Goal: Task Accomplishment & Management: Manage account settings

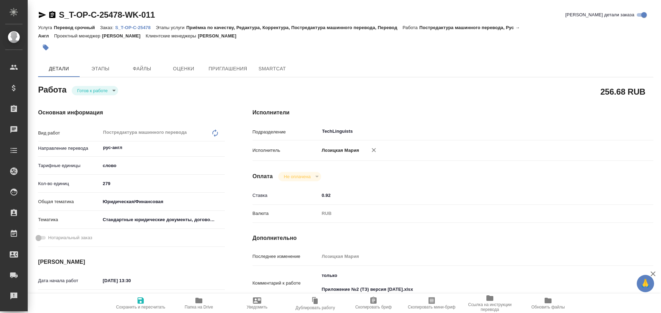
type textarea "x"
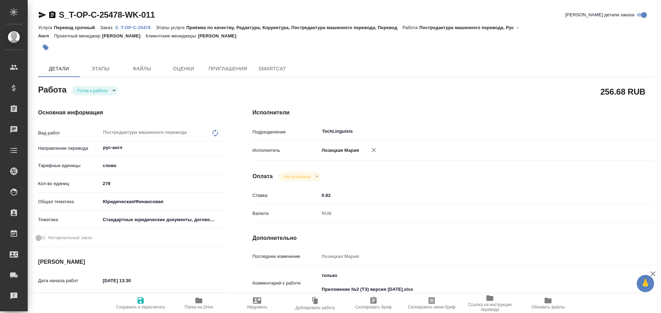
type textarea "x"
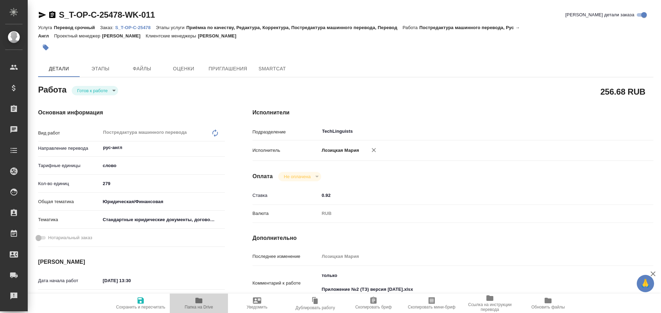
click at [197, 303] on icon "button" at bounding box center [199, 301] width 7 height 6
type textarea "x"
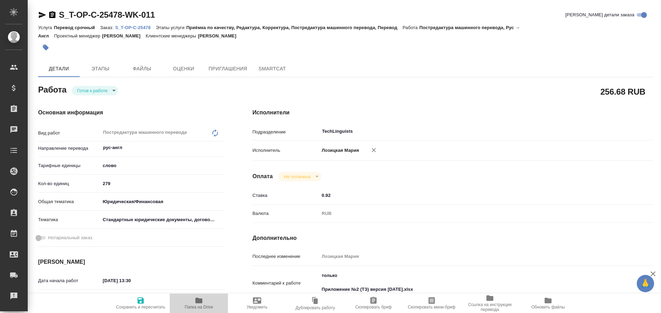
type textarea "x"
click at [198, 304] on icon "button" at bounding box center [199, 300] width 8 height 8
click at [133, 26] on p "S_T-OP-C-25478" at bounding box center [135, 27] width 41 height 5
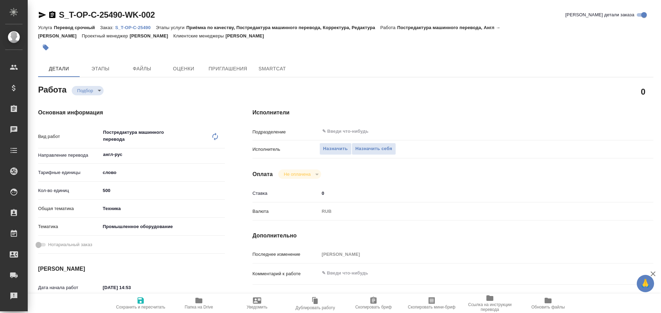
type textarea "x"
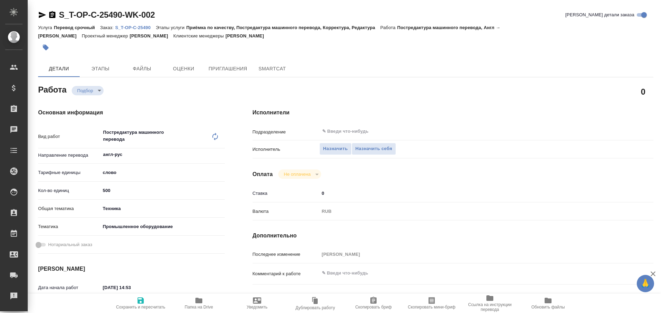
type textarea "x"
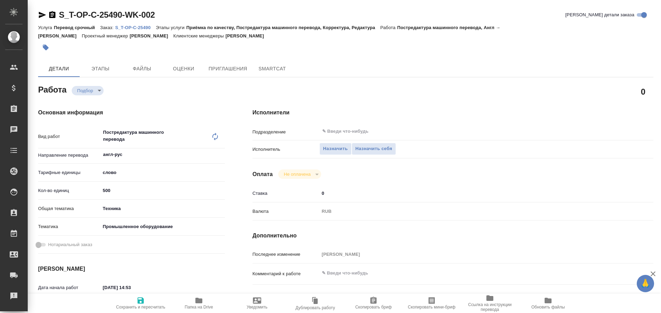
type textarea "x"
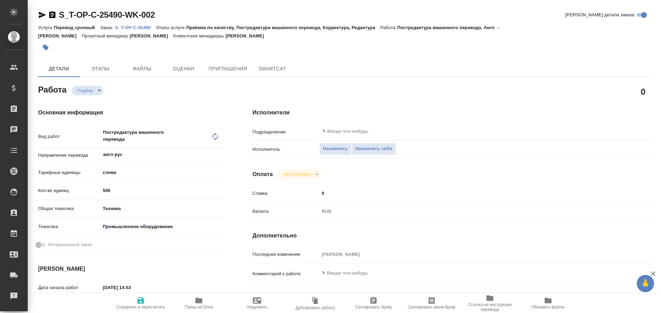
type textarea "x"
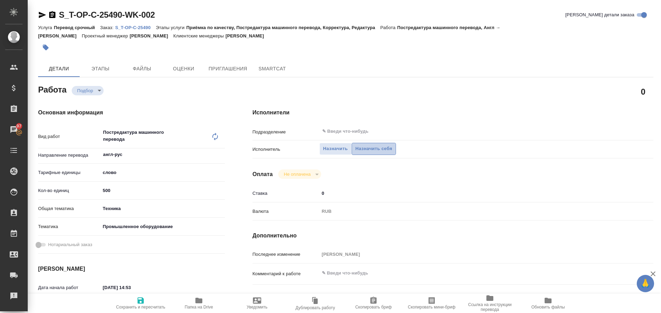
click at [377, 146] on span "Назначить себя" at bounding box center [374, 149] width 37 height 8
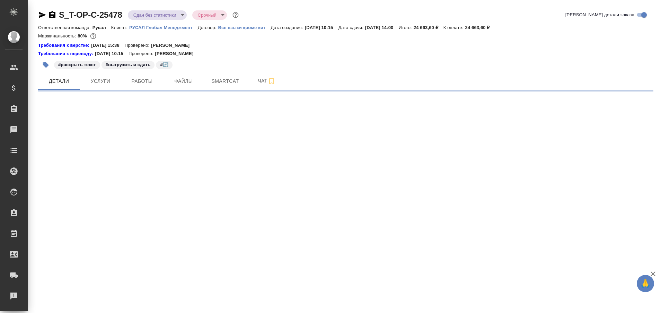
select select "RU"
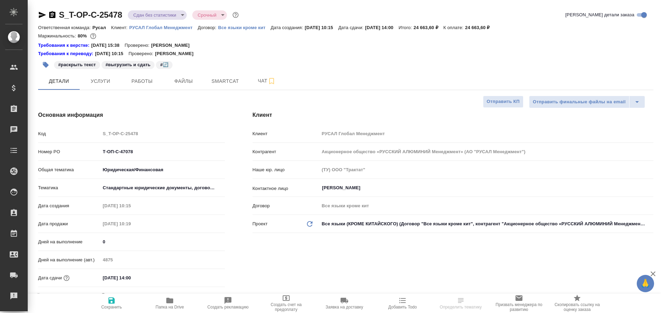
type textarea "x"
type input "[PERSON_NAME]"
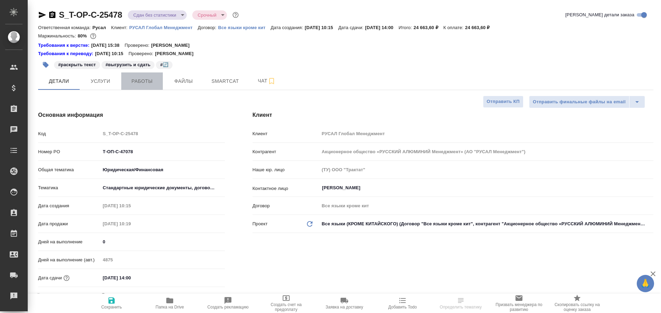
click at [140, 78] on span "Работы" at bounding box center [141, 81] width 33 height 9
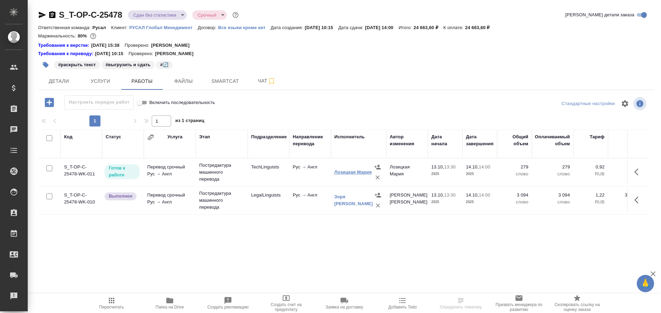
click at [346, 170] on link "Лозицкая Мария" at bounding box center [353, 172] width 37 height 5
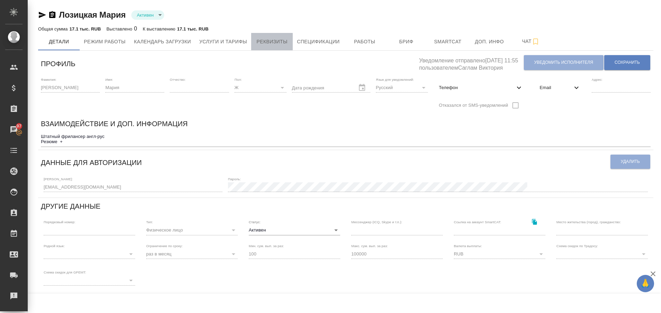
click at [277, 48] on button "Реквизиты" at bounding box center [272, 41] width 42 height 17
select select "10"
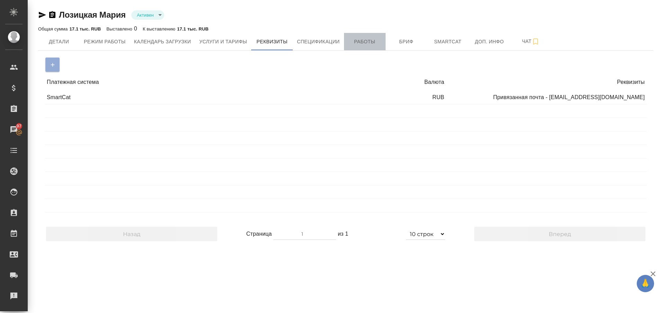
click at [355, 47] on button "Работы" at bounding box center [365, 41] width 42 height 17
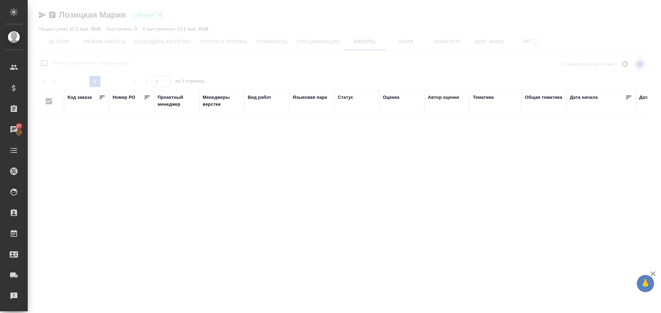
checkbox input "false"
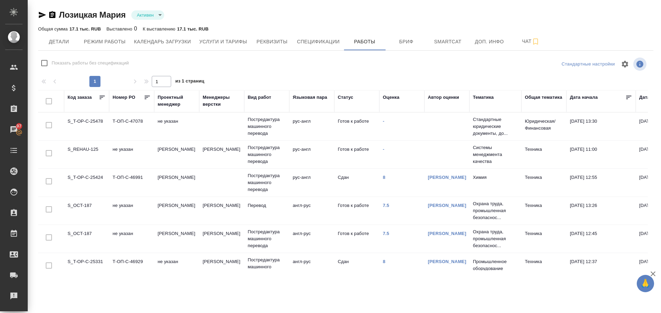
click at [95, 125] on td "S_T-OP-C-25478" at bounding box center [86, 126] width 45 height 24
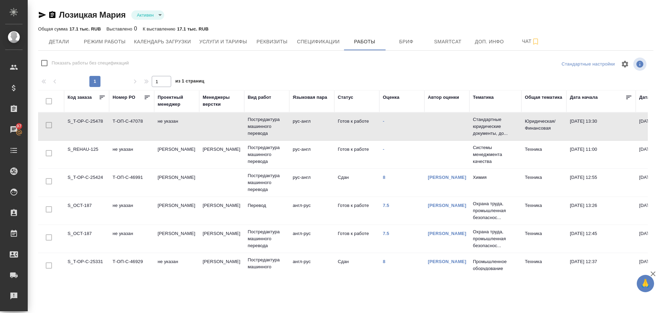
click at [95, 125] on td "S_T-OP-C-25478" at bounding box center [86, 126] width 45 height 24
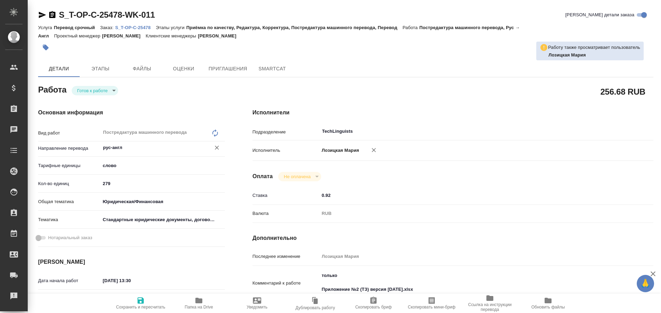
type textarea "x"
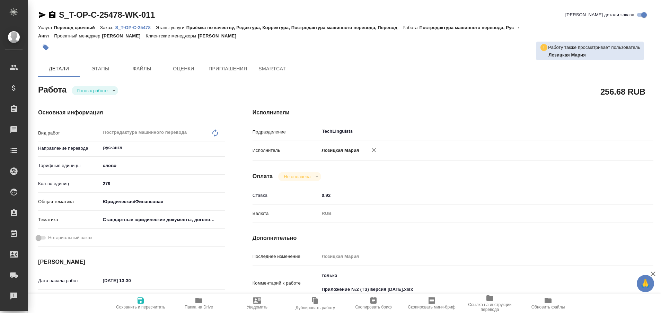
type textarea "x"
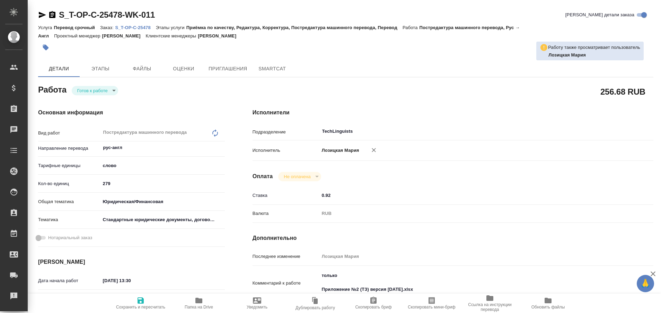
type textarea "x"
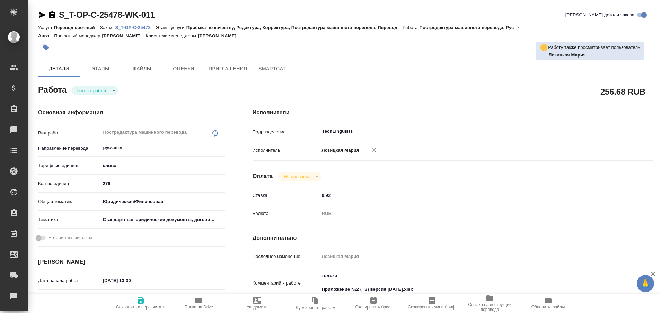
type textarea "x"
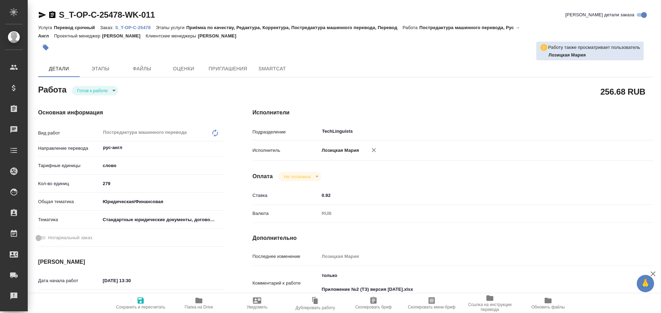
click at [131, 28] on p "S_T-OP-C-25478" at bounding box center [135, 27] width 41 height 5
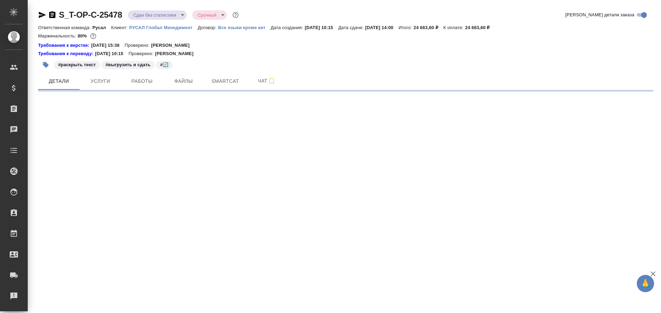
select select "RU"
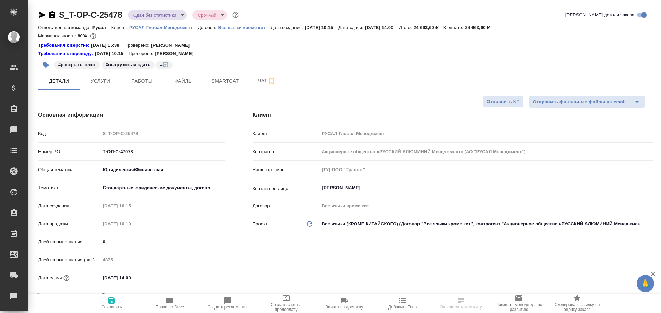
type textarea "x"
click at [138, 83] on span "Работы" at bounding box center [141, 81] width 33 height 9
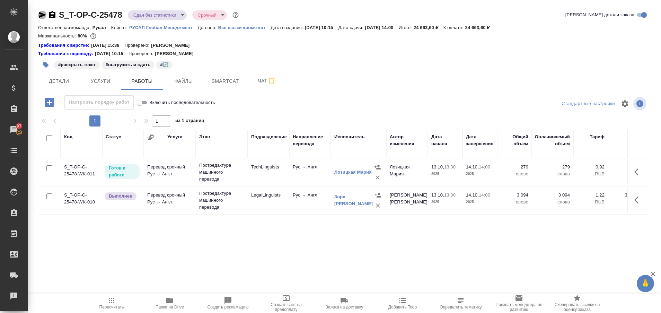
click at [39, 12] on icon "button" at bounding box center [42, 15] width 8 height 8
